Goal: Information Seeking & Learning: Understand process/instructions

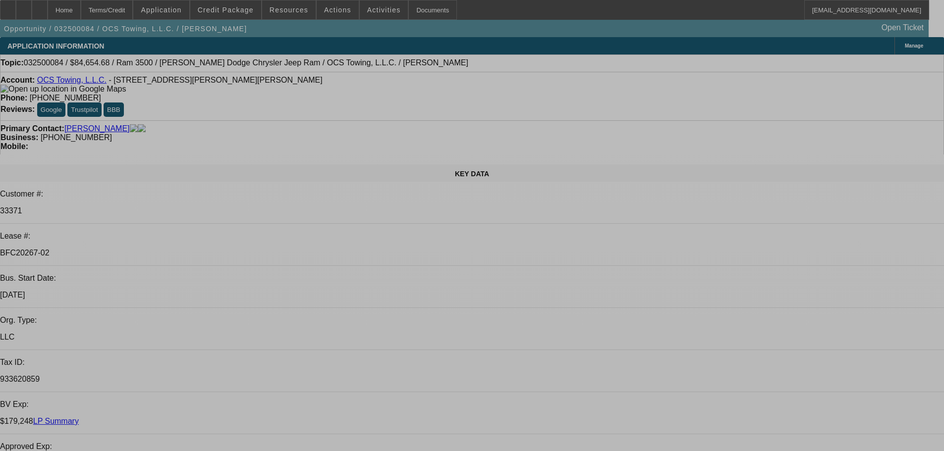
select select "0"
select select "2"
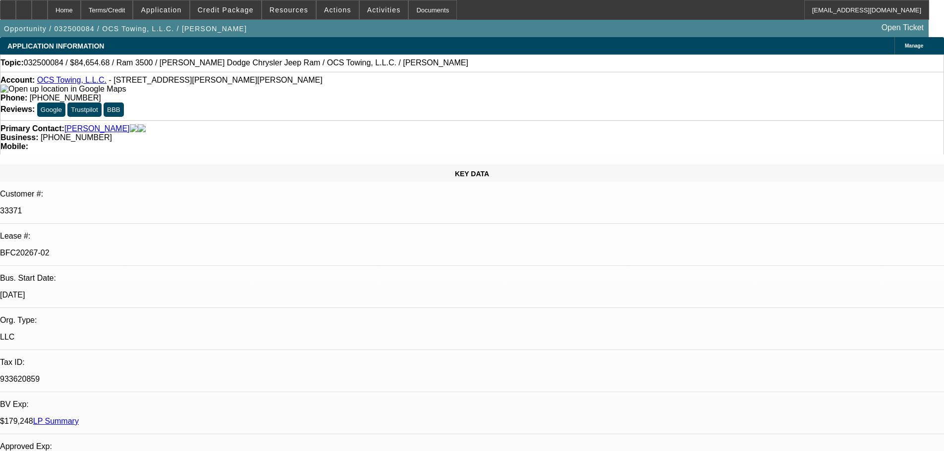
select select "2"
select select "0.1"
select select "4"
select select "0"
select select "2"
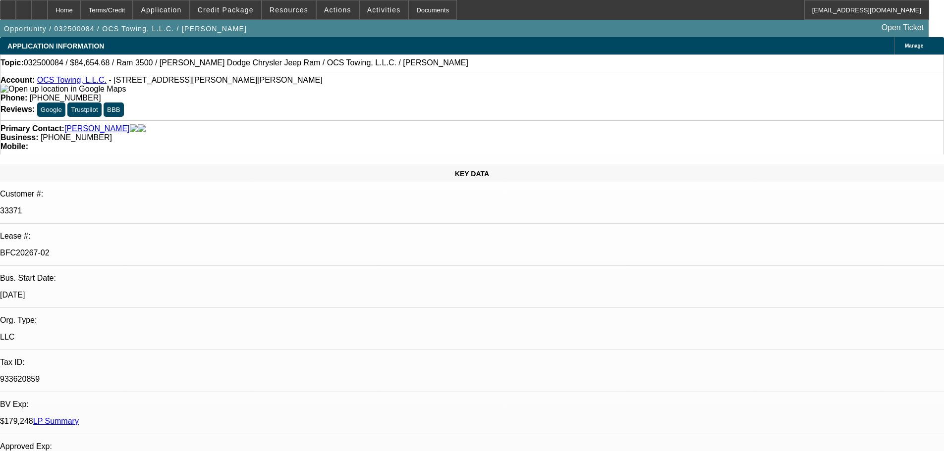
select select "2"
select select "0.1"
select select "4"
select select "0"
select select "2"
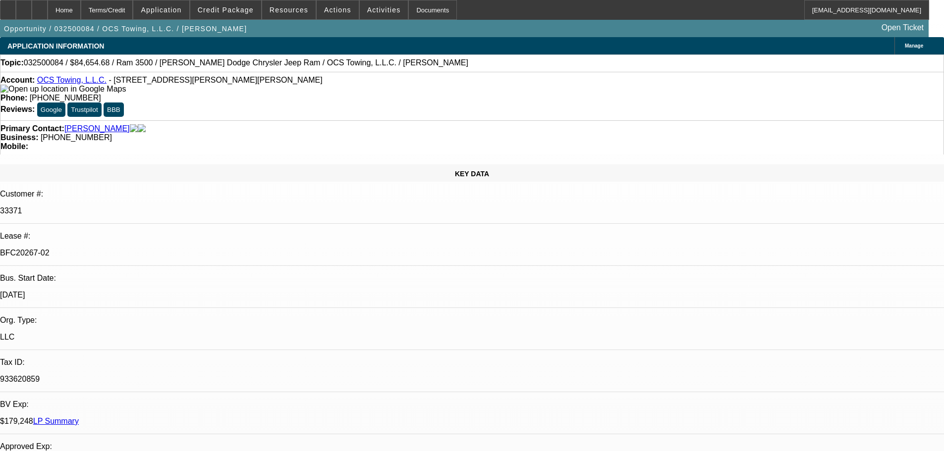
select select "2"
select select "0.1"
select select "4"
select select "0"
select select "2"
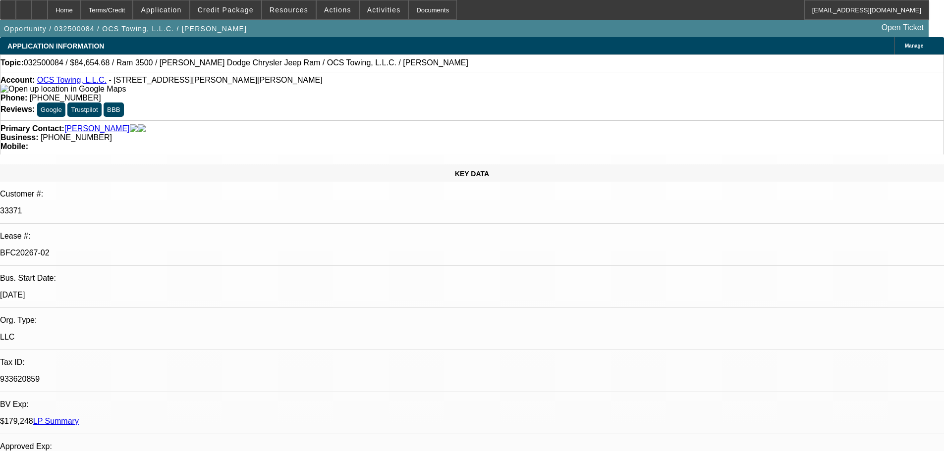
select select "0.1"
select select "4"
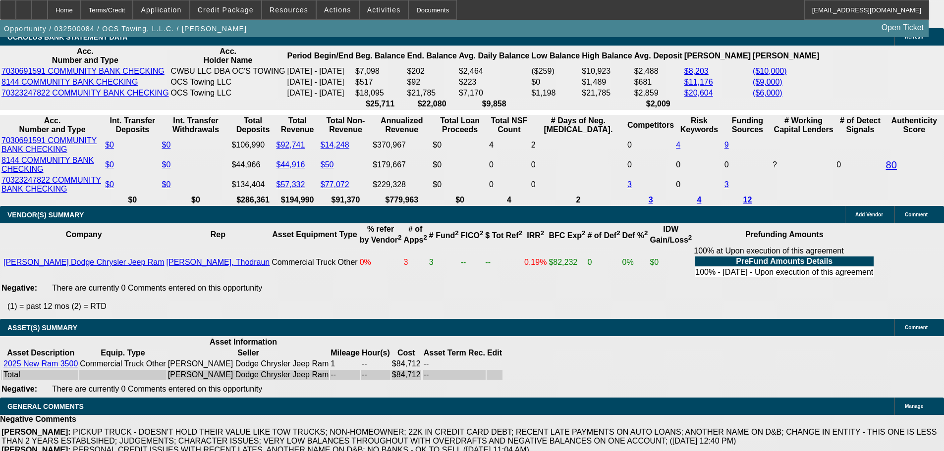
scroll to position [1833, 0]
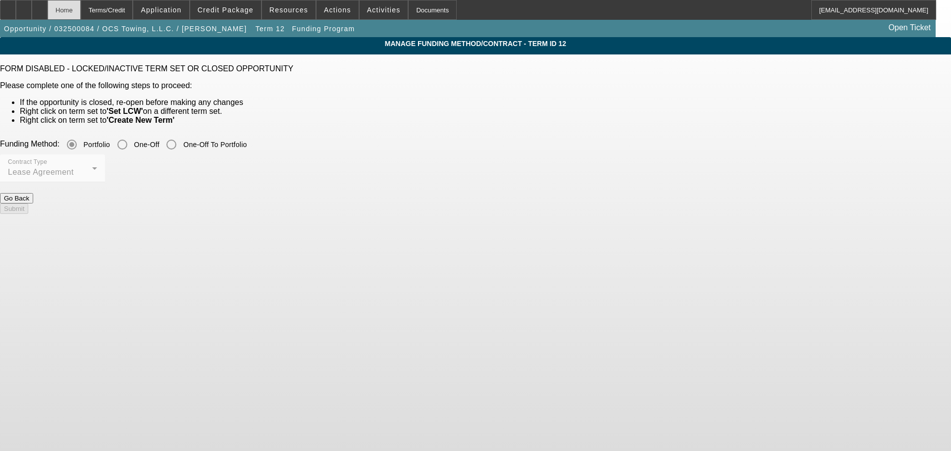
click at [81, 7] on div "Home" at bounding box center [64, 10] width 33 height 20
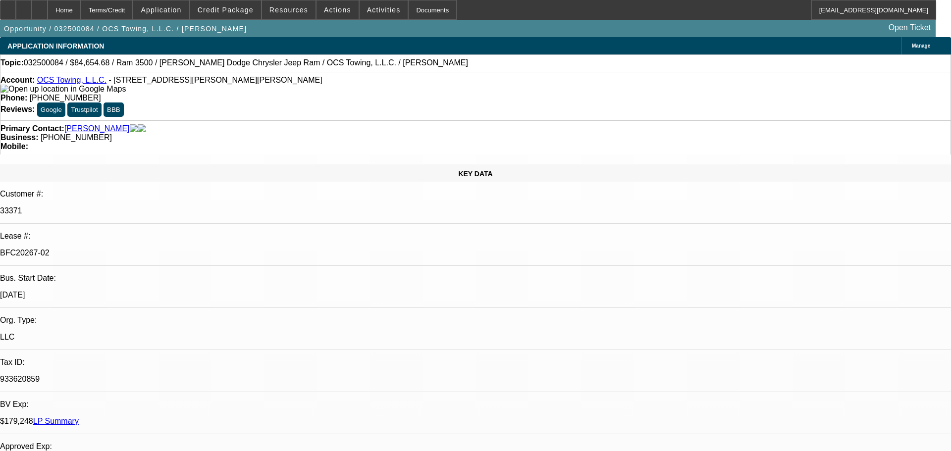
select select "0"
select select "2"
select select "0.1"
select select "4"
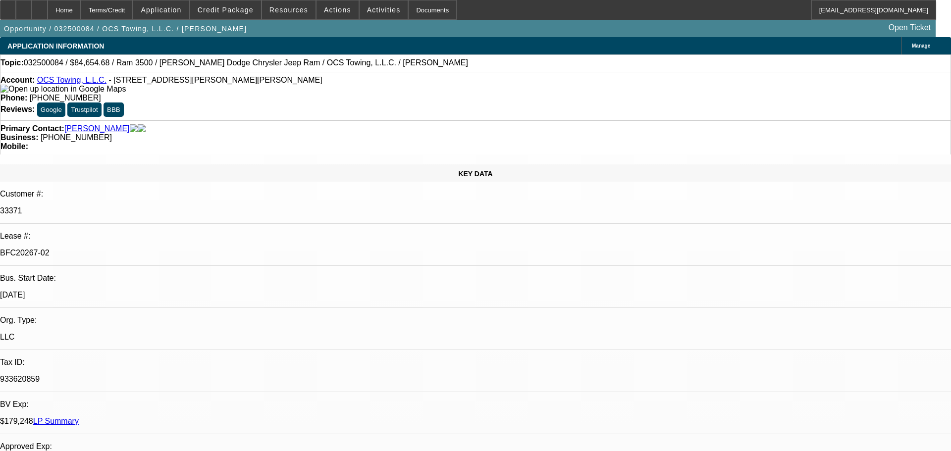
select select "0"
select select "2"
select select "0.1"
select select "4"
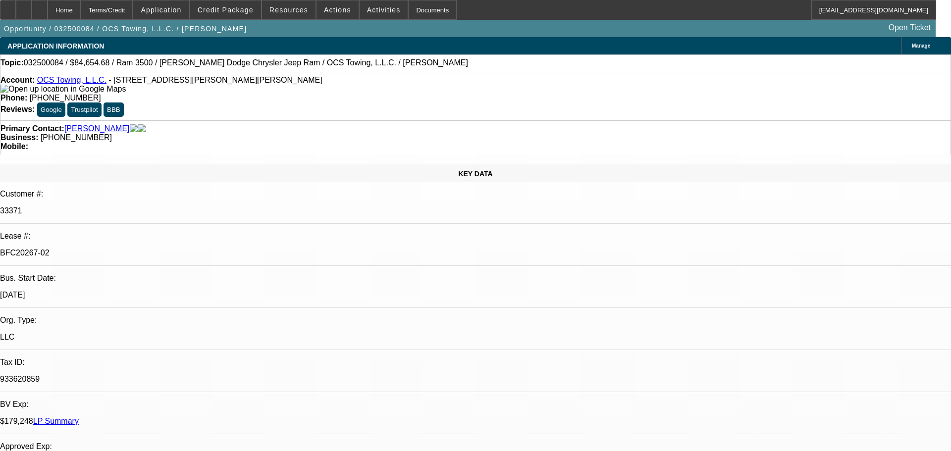
select select "0"
select select "2"
select select "0.1"
select select "4"
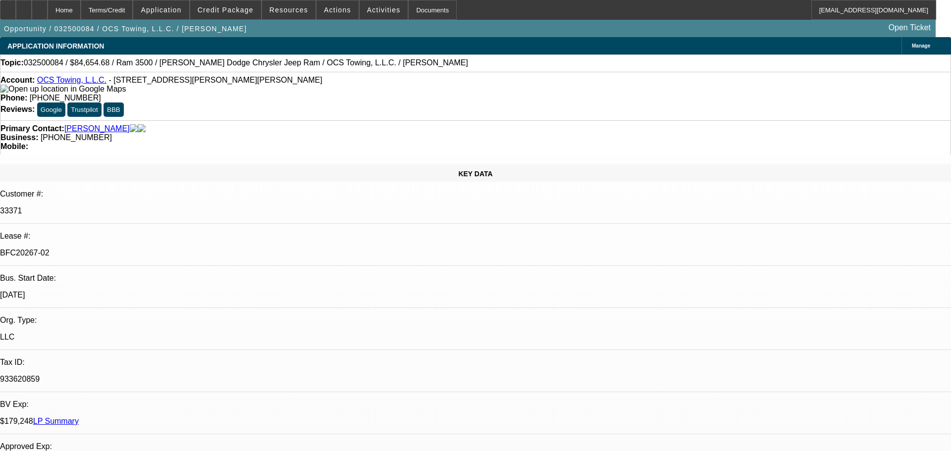
select select "0"
select select "2"
select select "0.1"
select select "4"
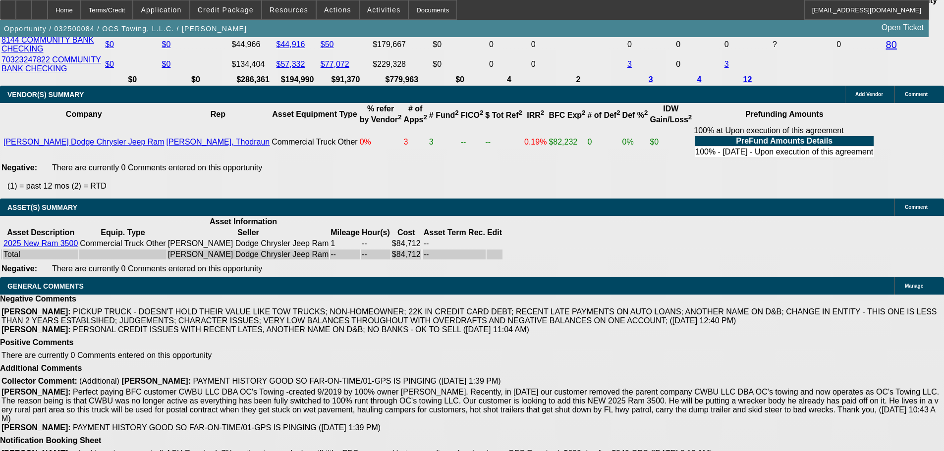
scroll to position [2081, 0]
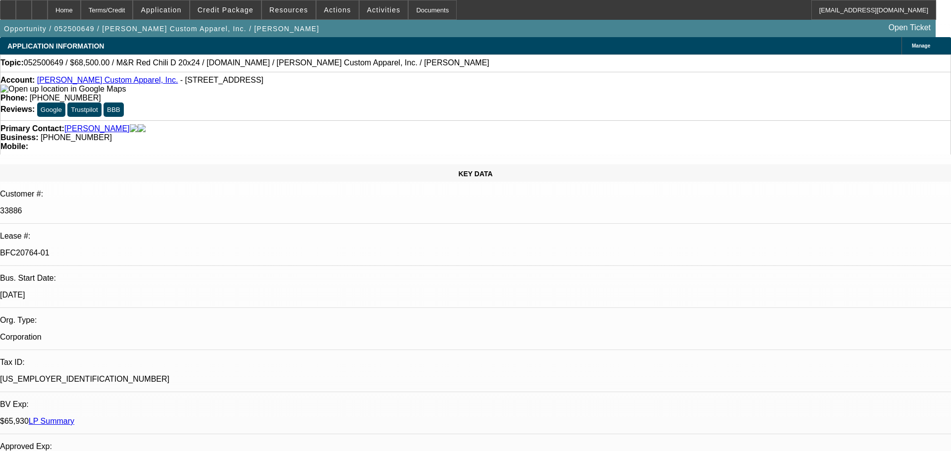
select select "0"
select select "2"
select select "0"
select select "6"
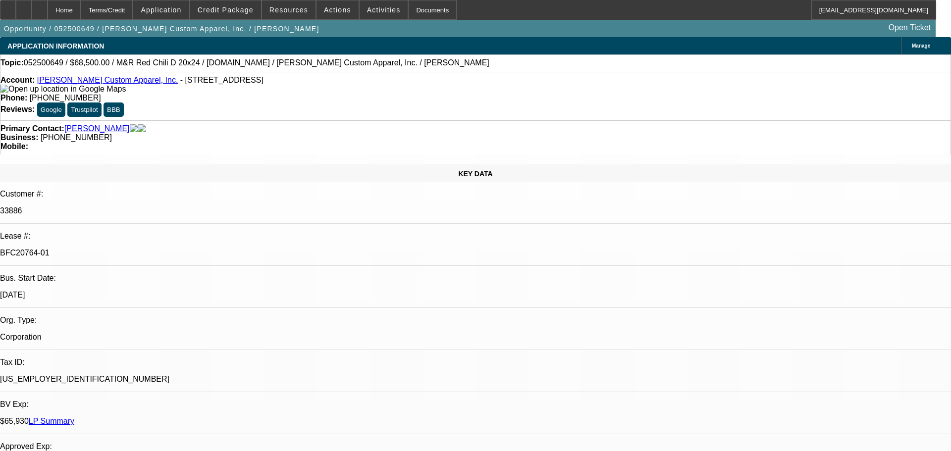
select select "0"
select select "2"
select select "0.1"
select select "4"
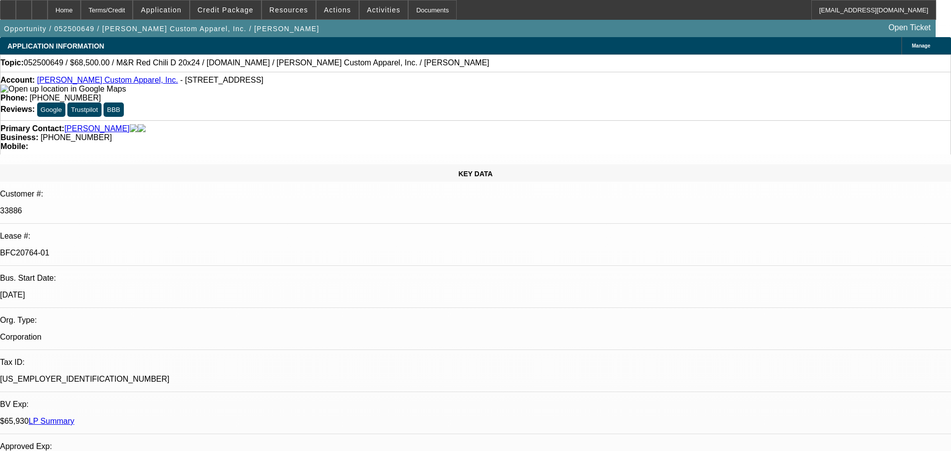
select select "0"
select select "2"
select select "0.1"
select select "4"
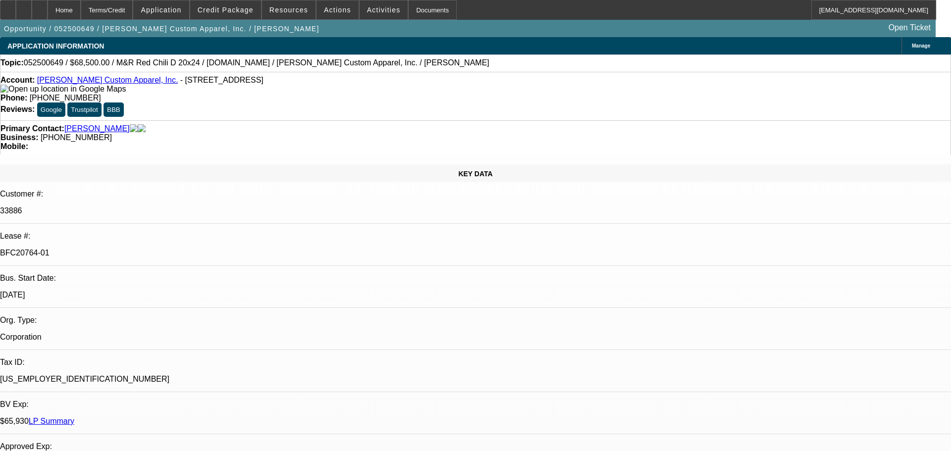
select select "0"
select select "2"
select select "0.1"
select select "4"
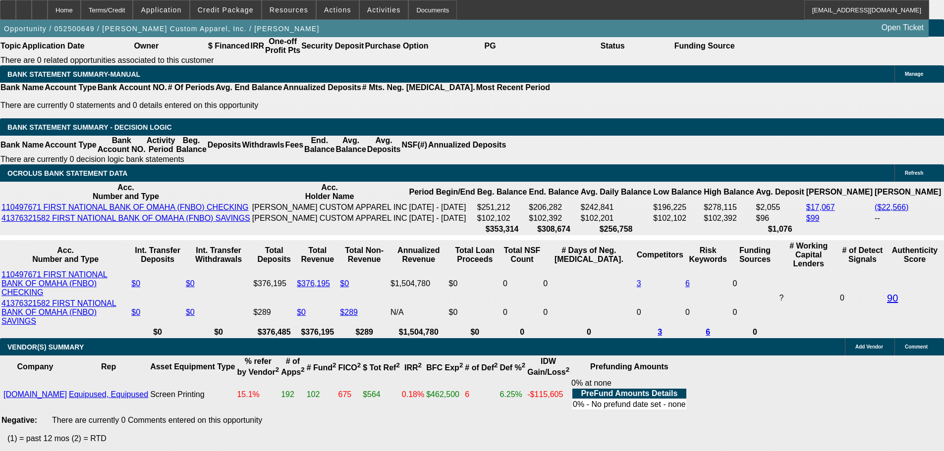
scroll to position [1734, 0]
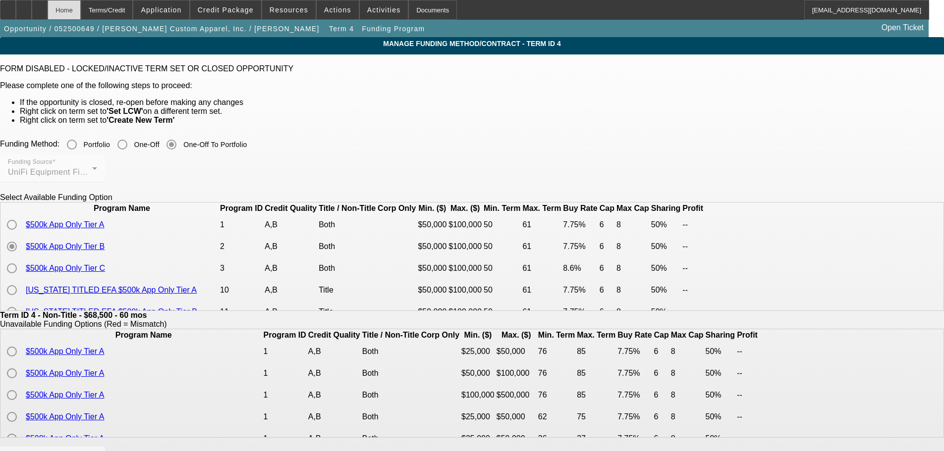
drag, startPoint x: 81, startPoint y: 7, endPoint x: 95, endPoint y: 8, distance: 14.4
click at [81, 7] on div "Home" at bounding box center [64, 10] width 33 height 20
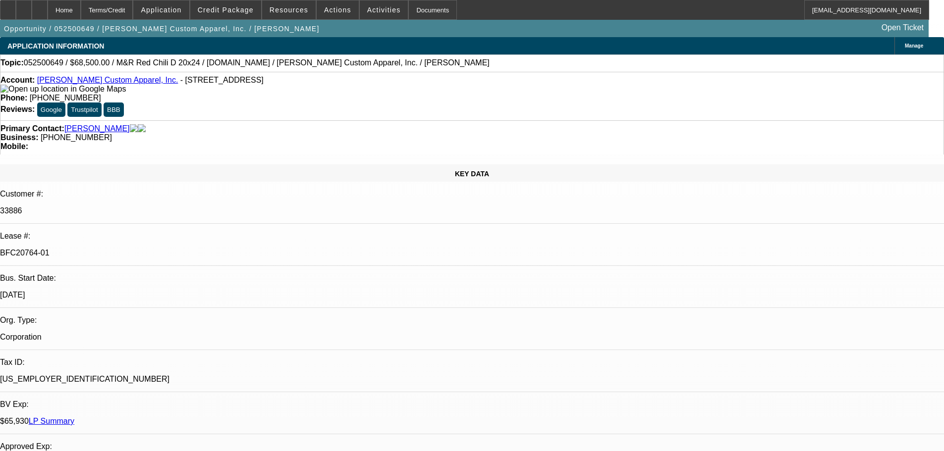
select select "0"
select select "2"
select select "0"
select select "6"
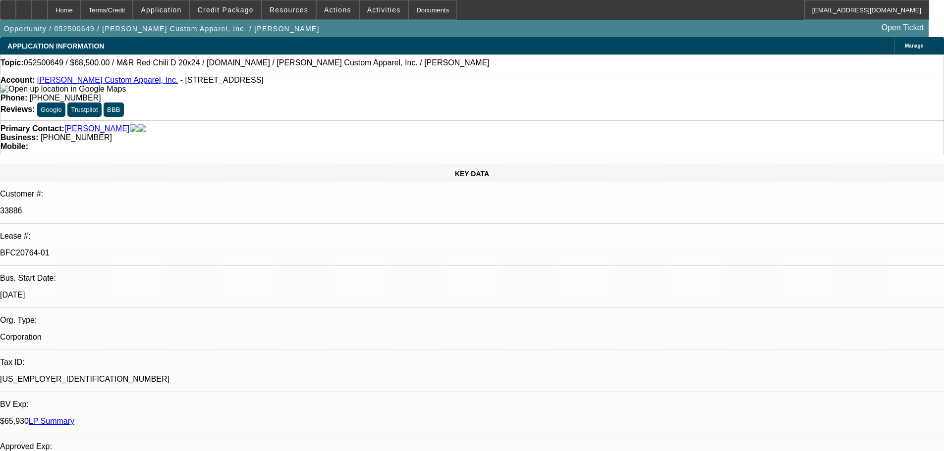
select select "0"
select select "2"
select select "0.1"
select select "4"
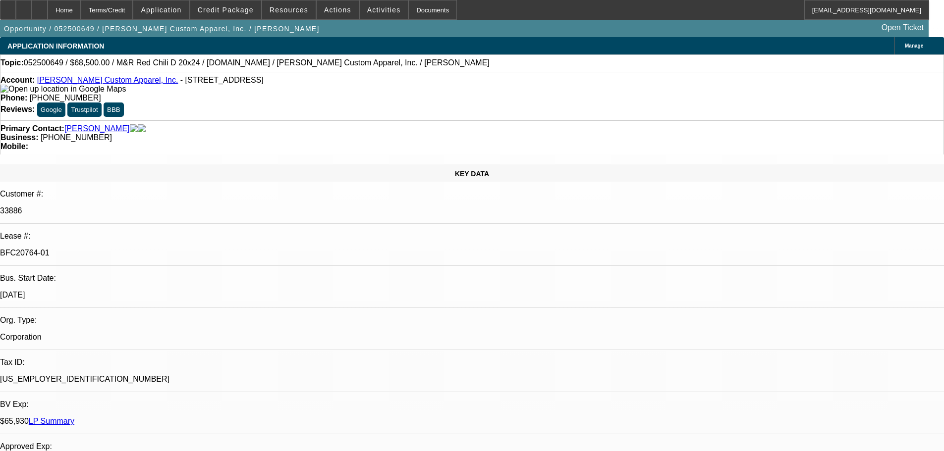
select select "0"
select select "2"
select select "0.1"
select select "4"
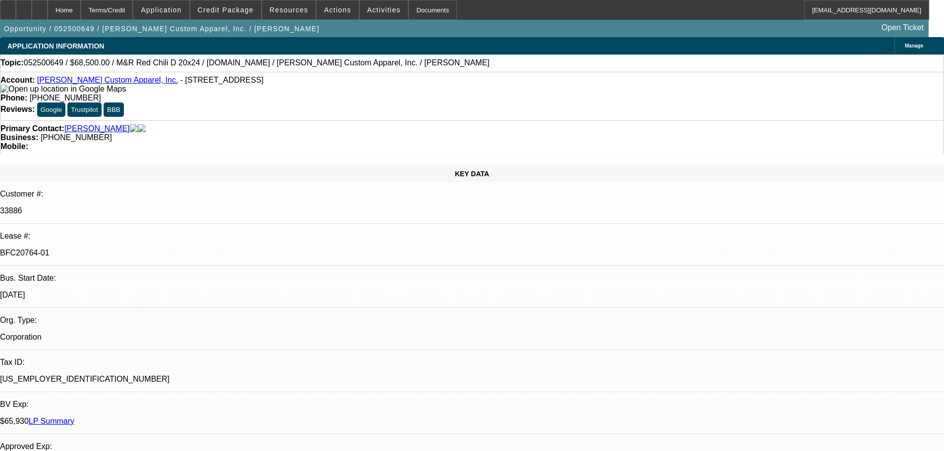
select select "0"
select select "2"
select select "0.1"
select select "4"
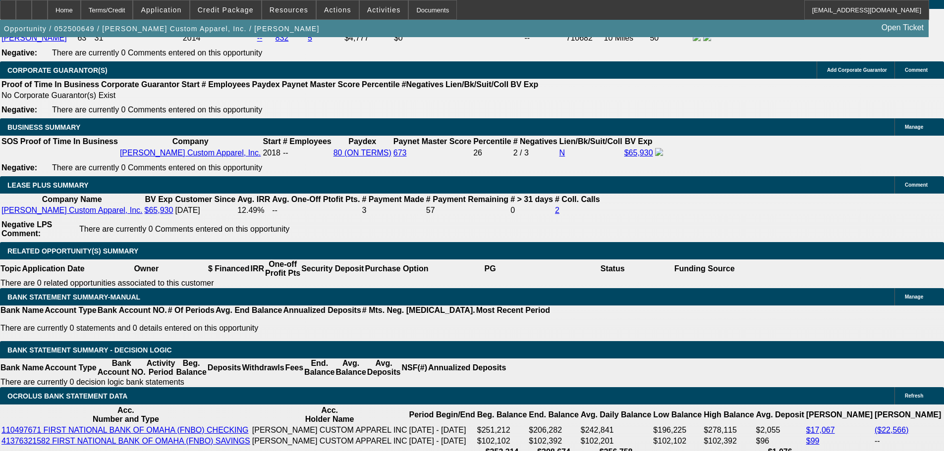
scroll to position [1734, 0]
